Goal: Information Seeking & Learning: Learn about a topic

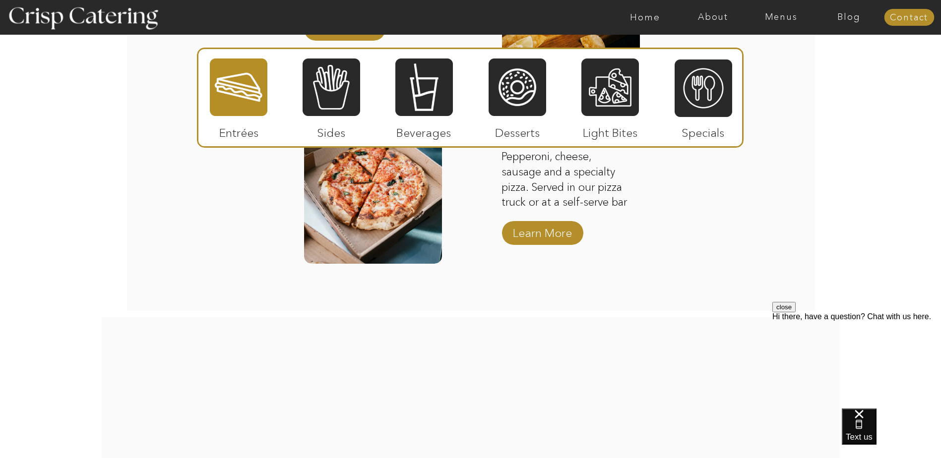
scroll to position [1616, 0]
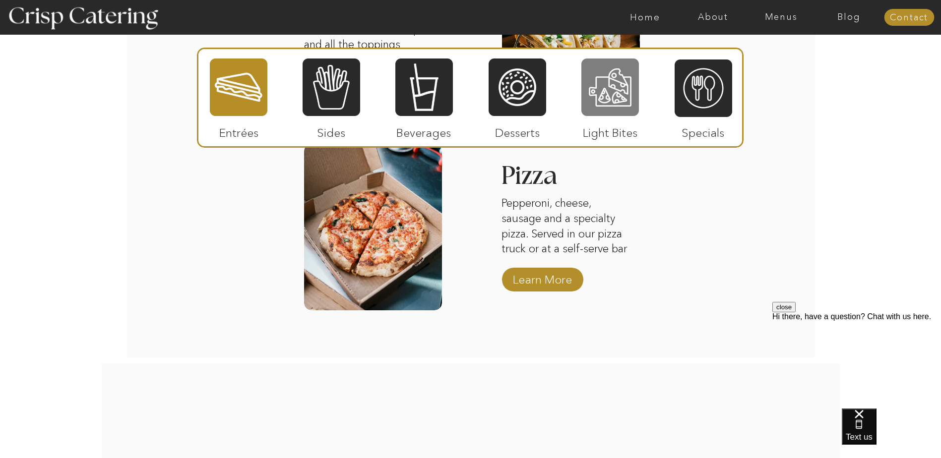
click at [623, 101] on div at bounding box center [610, 87] width 58 height 59
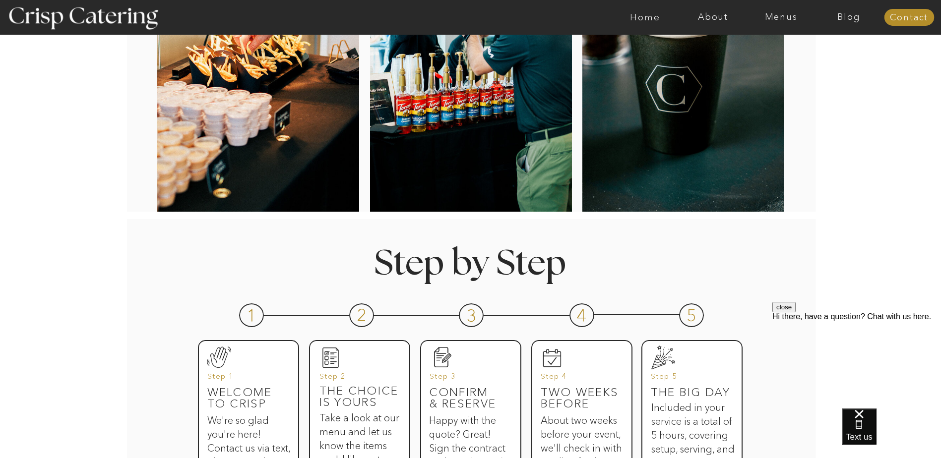
scroll to position [248, 0]
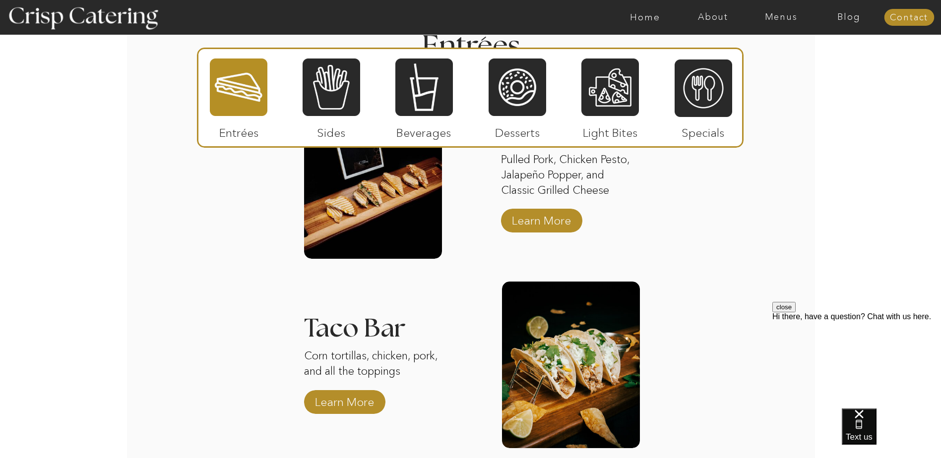
scroll to position [1388, 0]
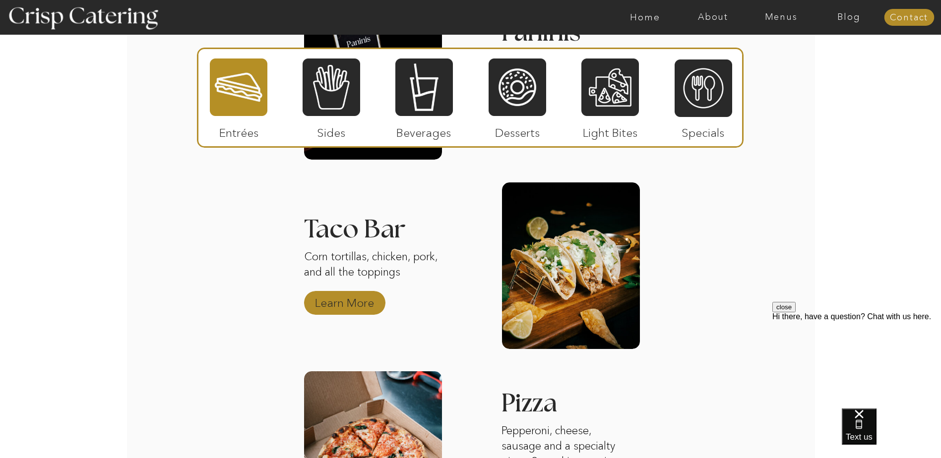
click at [357, 307] on p "Learn More" at bounding box center [344, 300] width 66 height 29
